Goal: Task Accomplishment & Management: Manage account settings

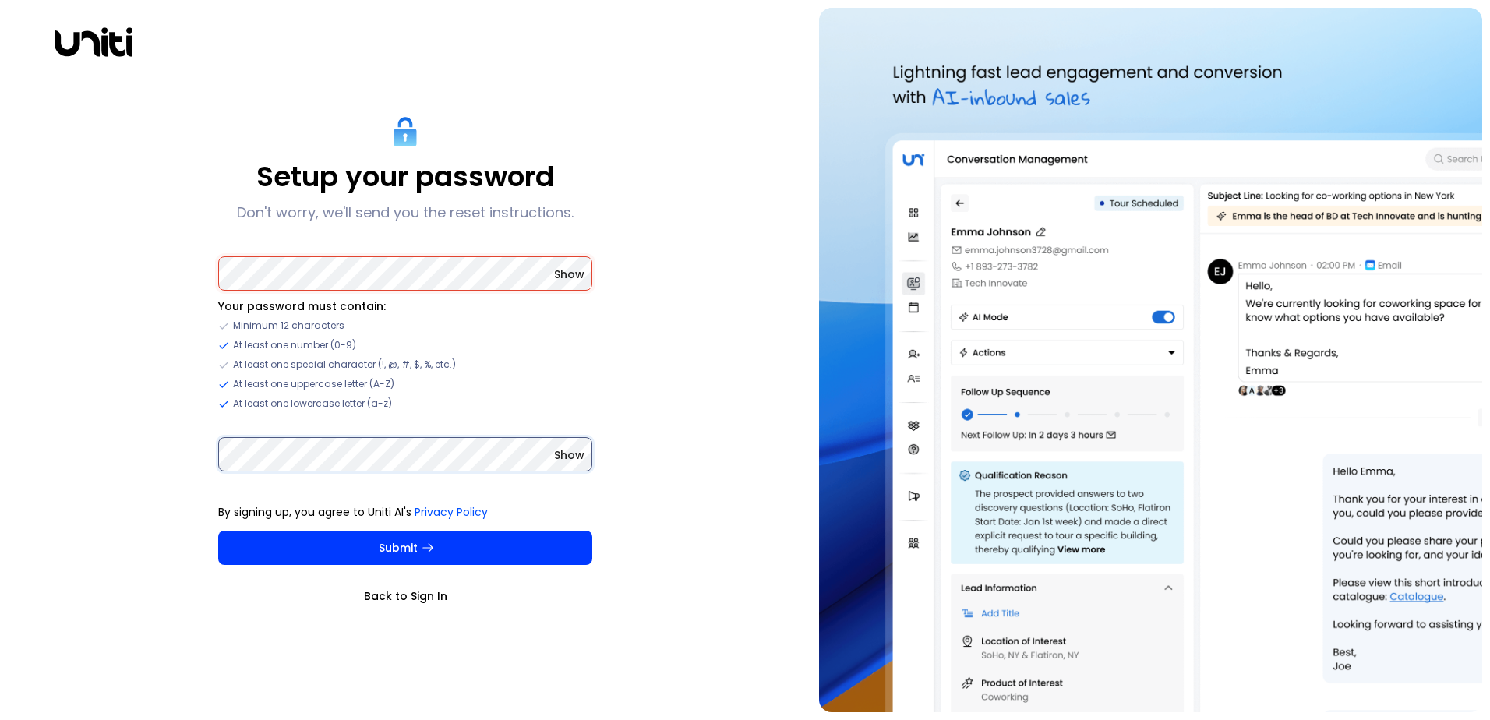
click at [218, 531] on button "Submit" at bounding box center [405, 548] width 374 height 34
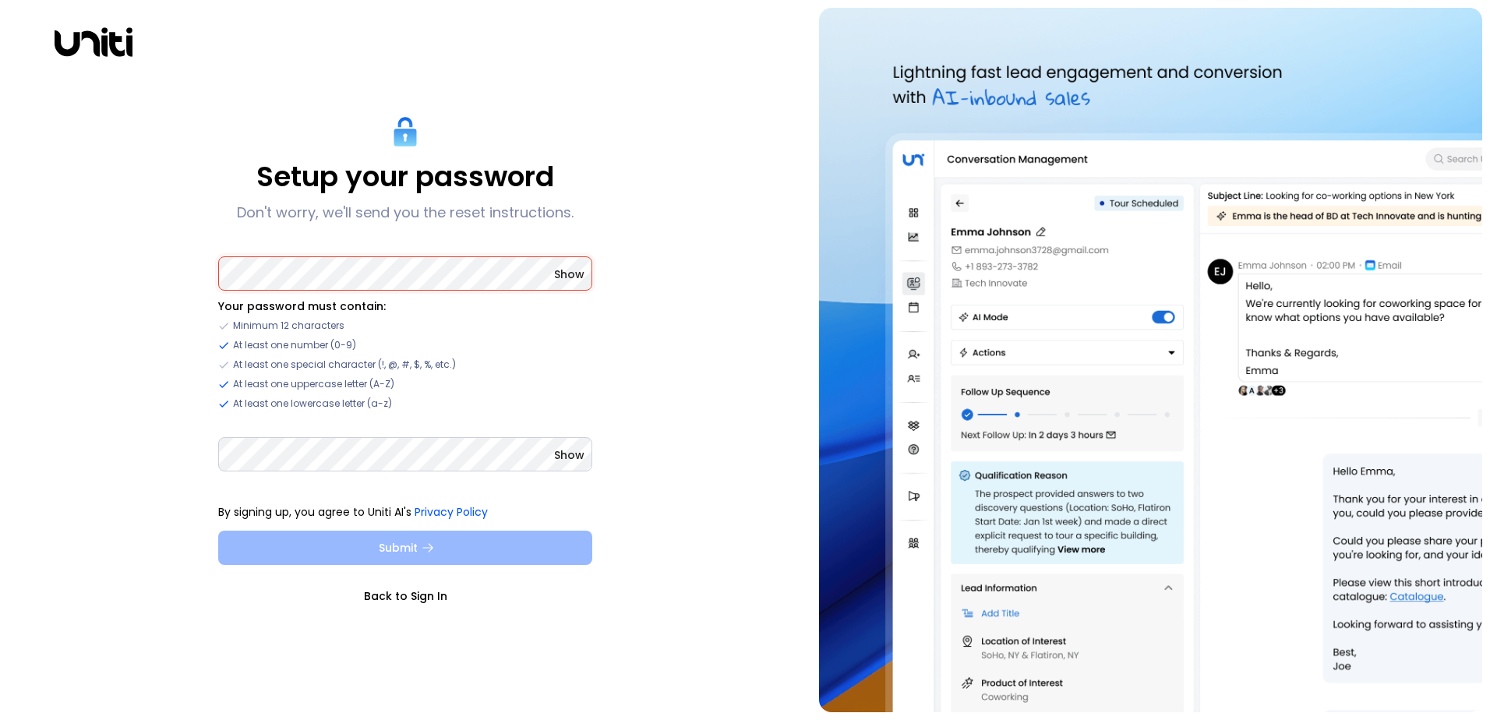
click at [355, 544] on button "Submit" at bounding box center [405, 548] width 374 height 34
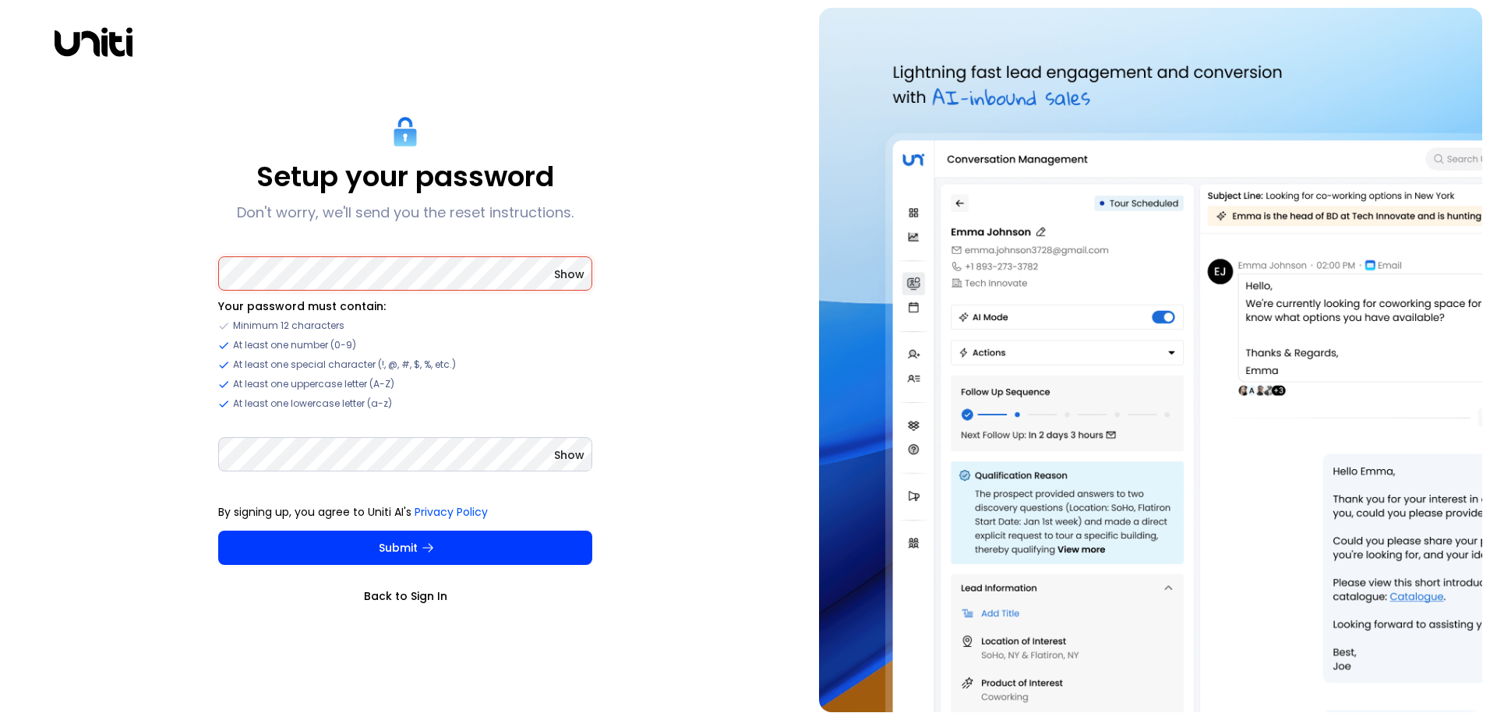
click at [97, 269] on div "Setup your password Don't worry, we'll send you the reset instructions. Show Yo…" at bounding box center [406, 360] width 796 height 704
click at [188, 462] on div "Setup your password Don't worry, we'll send you the reset instructions. Show Yo…" at bounding box center [406, 360] width 796 height 704
click at [558, 277] on span "Show" at bounding box center [569, 275] width 30 height 16
click at [218, 531] on button "Submit" at bounding box center [405, 548] width 374 height 34
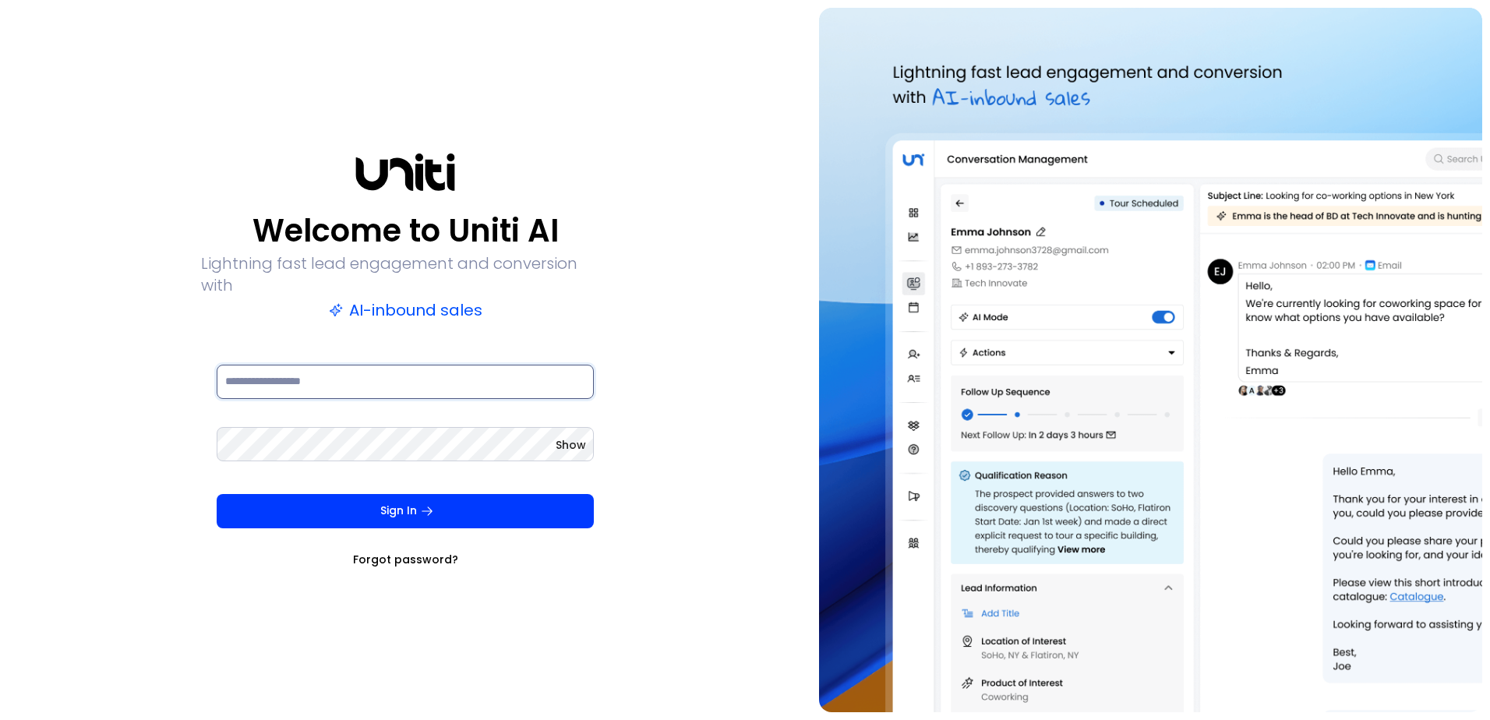
click at [313, 376] on input at bounding box center [405, 382] width 377 height 34
type input "**********"
click at [217, 494] on button "Sign In" at bounding box center [405, 511] width 377 height 34
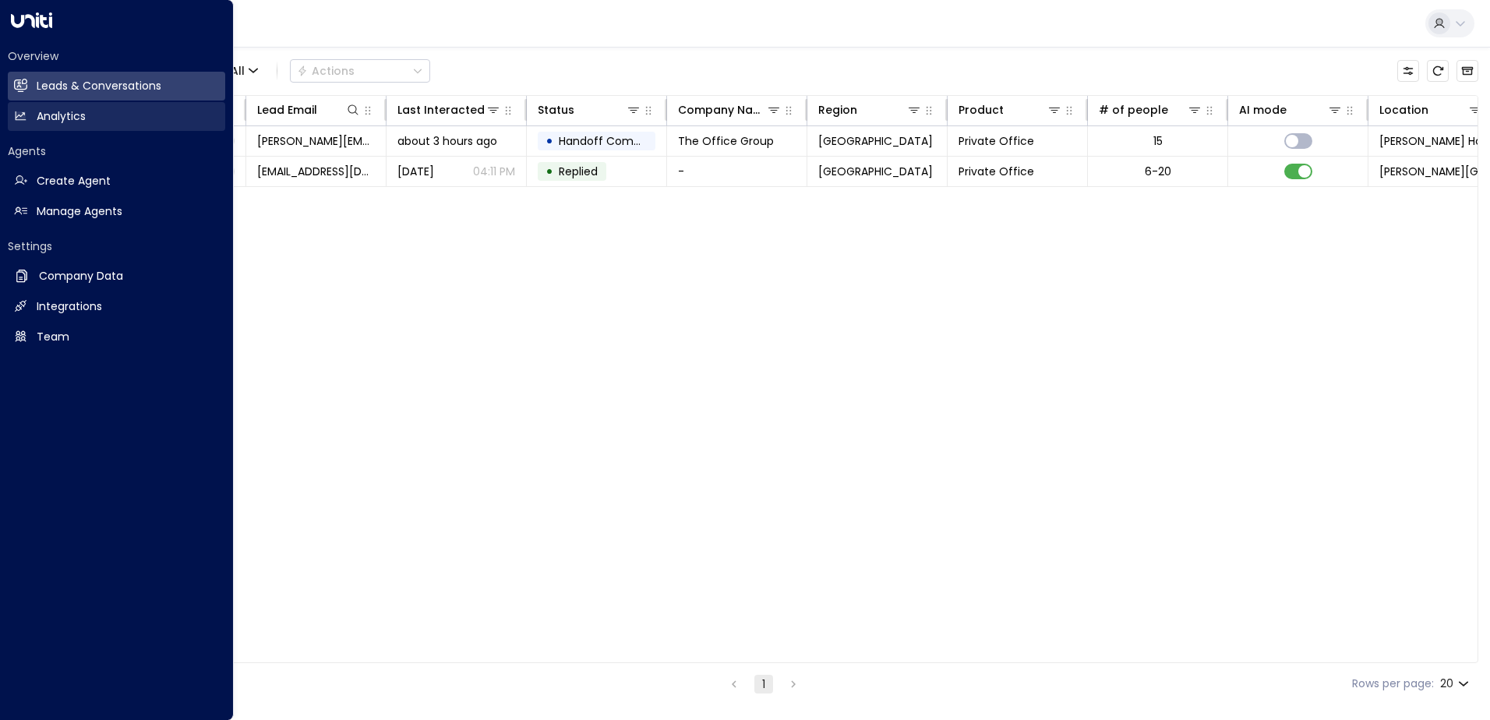
click at [46, 121] on h2 "Analytics" at bounding box center [61, 116] width 49 height 16
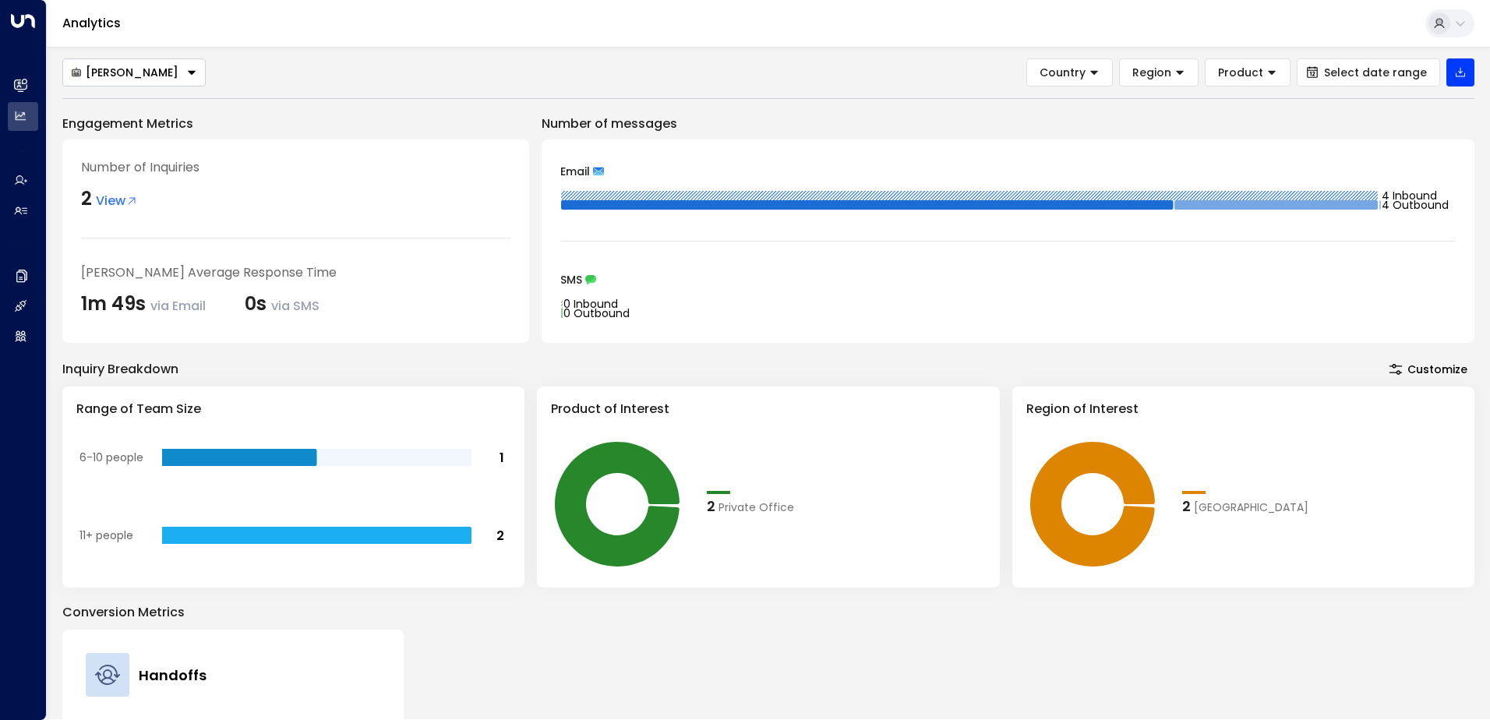
click at [166, 74] on button "[PERSON_NAME]" at bounding box center [133, 72] width 143 height 28
click at [131, 101] on span "[PERSON_NAME]" at bounding box center [117, 102] width 93 height 16
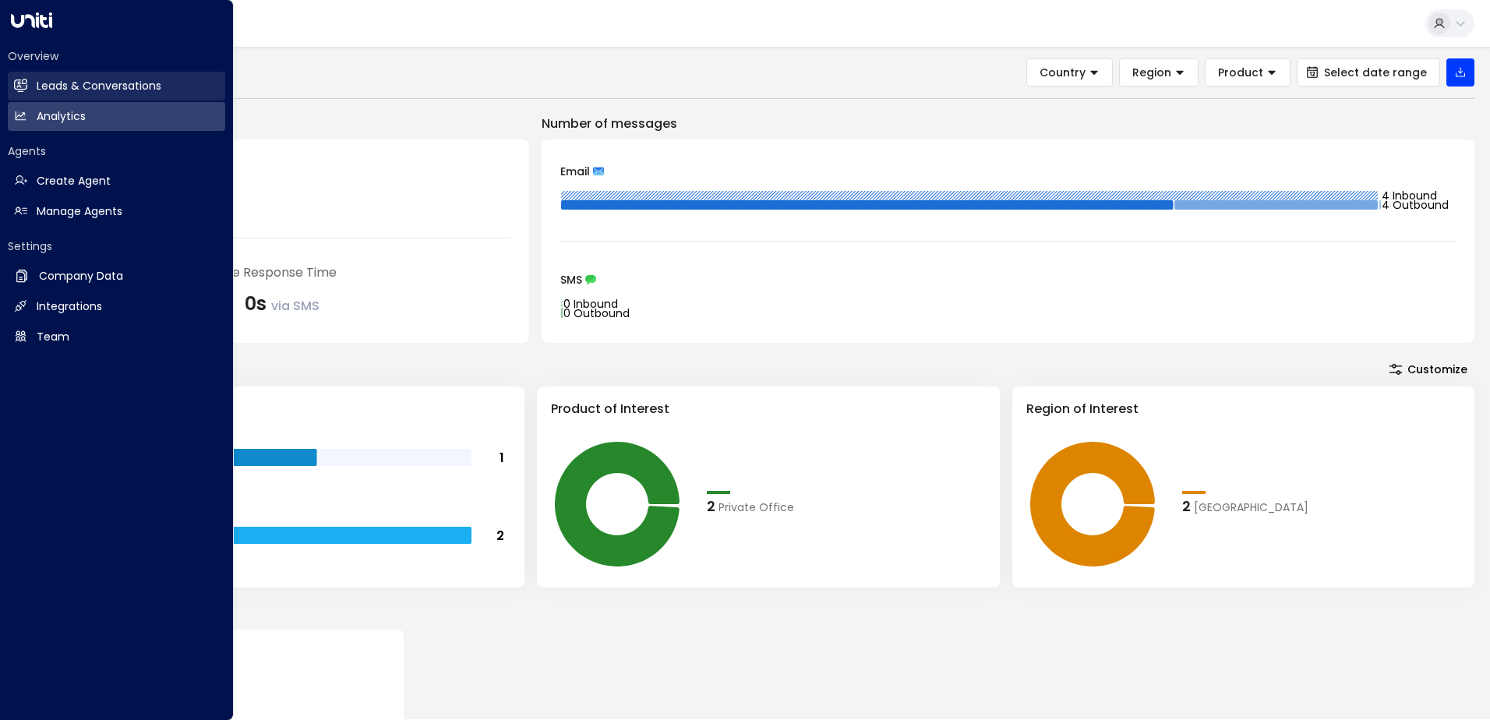
click at [34, 92] on link "Leads & Conversations Leads & Conversations" at bounding box center [116, 86] width 217 height 29
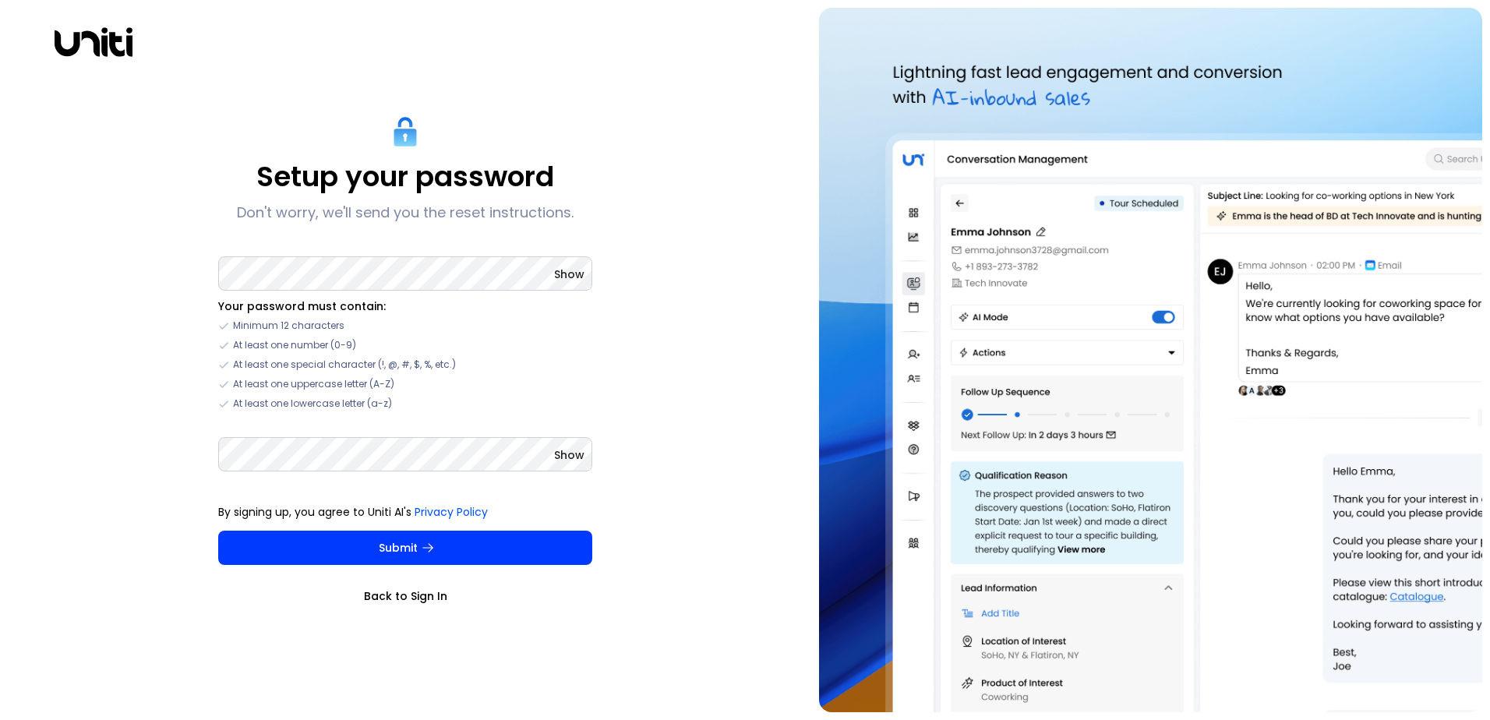
click at [133, 34] on div "Setup your password Don't worry, we'll send you the reset instructions. Show Yo…" at bounding box center [406, 360] width 796 height 704
click at [120, 44] on icon at bounding box center [94, 41] width 78 height 37
click at [423, 596] on link "Back to Sign In" at bounding box center [405, 596] width 374 height 16
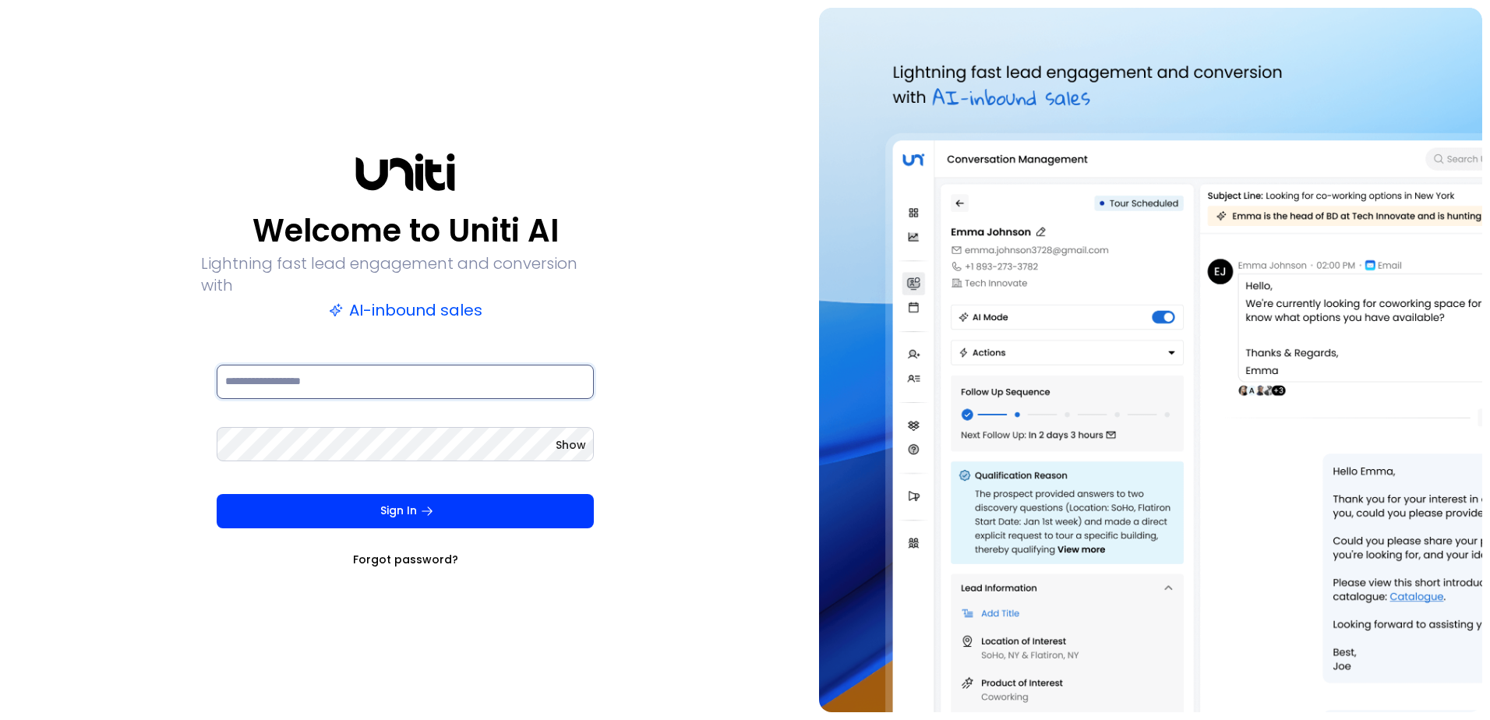
type input "**********"
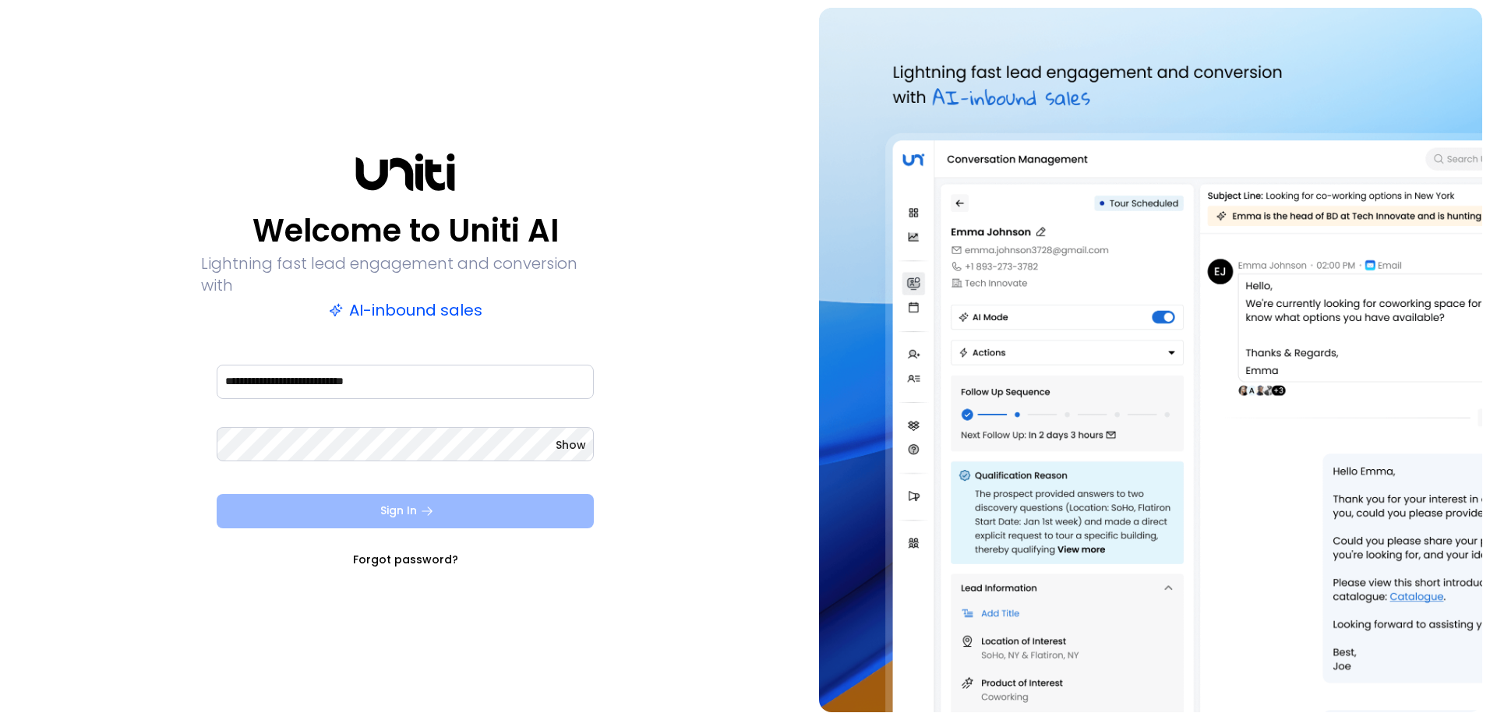
click at [310, 510] on button "Sign In" at bounding box center [405, 511] width 377 height 34
